Goal: Find specific page/section: Find specific page/section

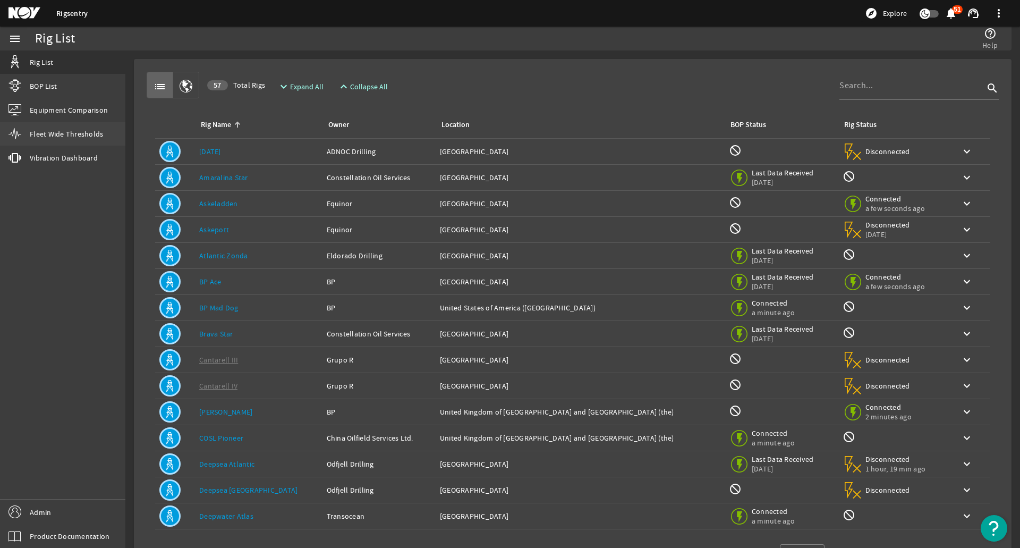
click at [63, 124] on link "Fleet Wide Thresholds" at bounding box center [62, 133] width 125 height 23
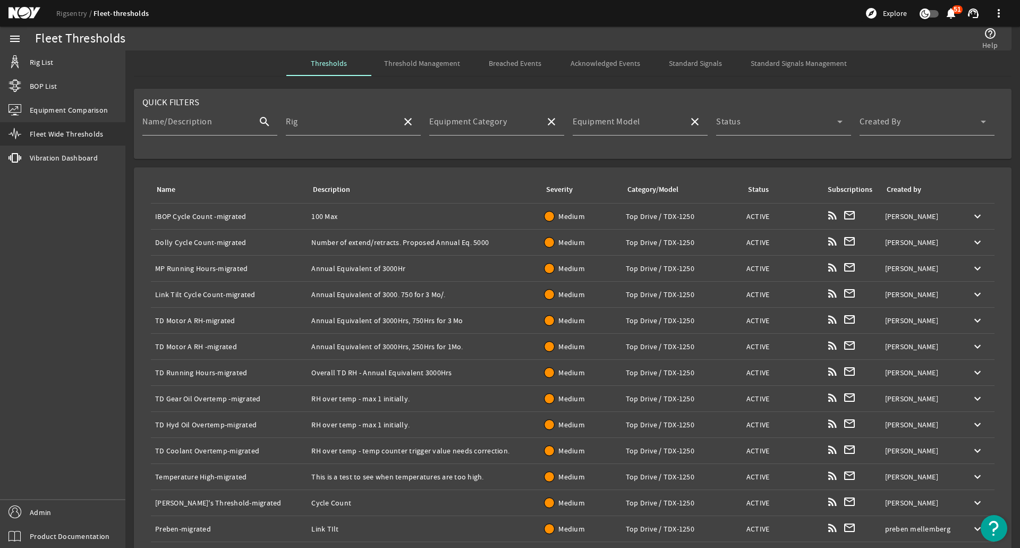
click at [535, 64] on span "Breached Events" at bounding box center [515, 63] width 53 height 7
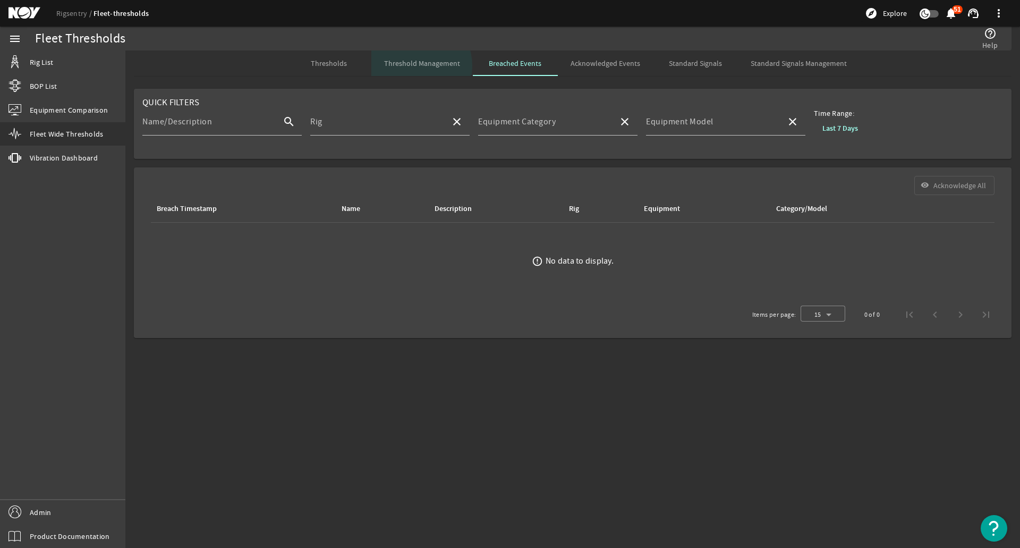
click at [414, 66] on span "Threshold Management" at bounding box center [422, 63] width 76 height 7
